Goal: Transaction & Acquisition: Download file/media

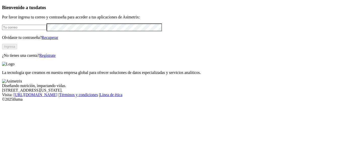
type input "abutron@gponutec.com"
click at [17, 49] on button "Ingresa" at bounding box center [9, 46] width 15 height 5
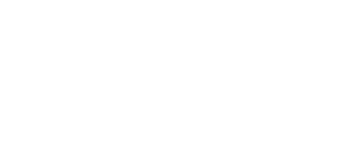
click at [12, 9] on icon at bounding box center [10, 102] width 16 height 201
click at [9, 95] on icon at bounding box center [10, 103] width 16 height 16
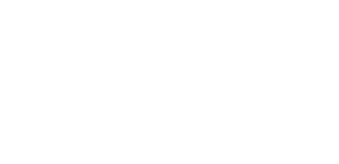
scroll to position [31, 0]
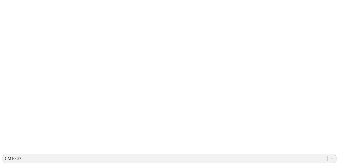
scroll to position [35, 0]
